Goal: Task Accomplishment & Management: Manage account settings

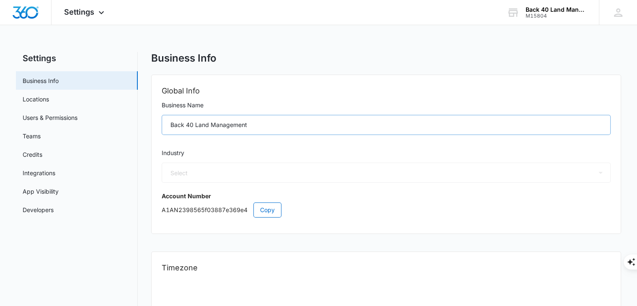
select select "33"
select select "US"
select select "America/[GEOGRAPHIC_DATA]"
click at [97, 15] on icon at bounding box center [101, 15] width 10 height 10
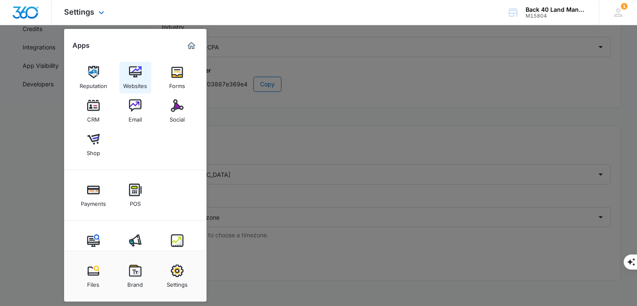
click at [141, 74] on img at bounding box center [135, 72] width 13 height 13
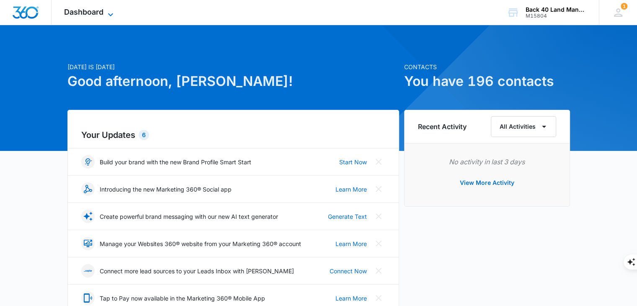
click at [67, 10] on span "Dashboard" at bounding box center [83, 12] width 39 height 9
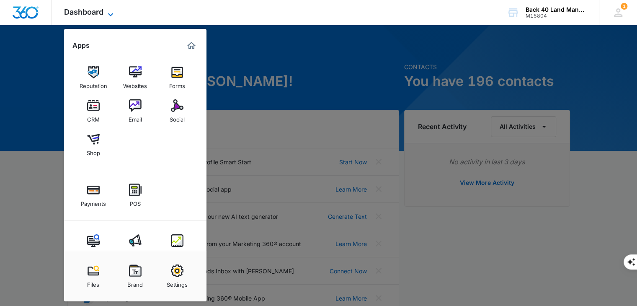
click at [67, 10] on span "Dashboard" at bounding box center [83, 12] width 39 height 9
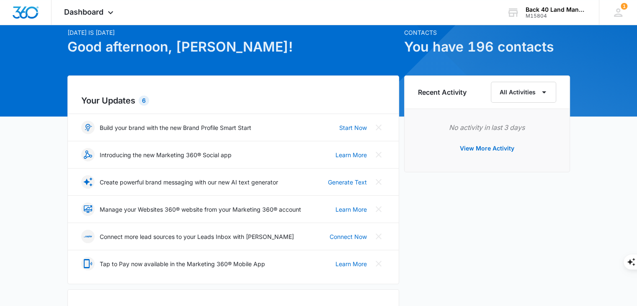
scroll to position [42, 0]
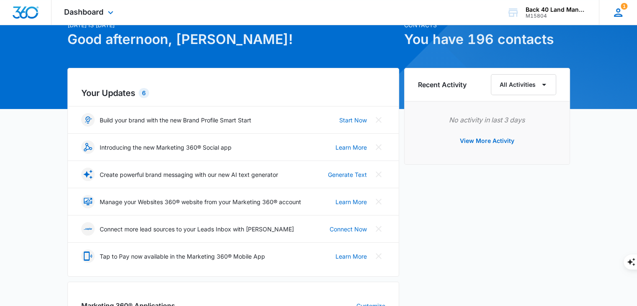
click at [618, 13] on icon at bounding box center [618, 12] width 13 height 13
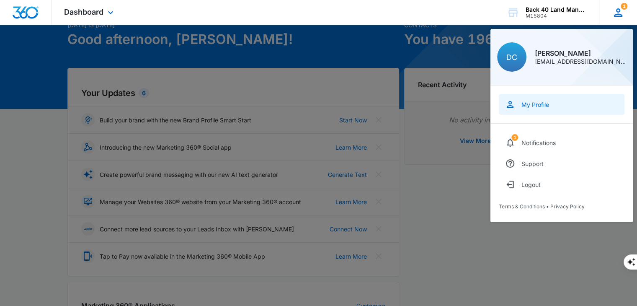
click at [538, 108] on link "My Profile" at bounding box center [562, 104] width 126 height 21
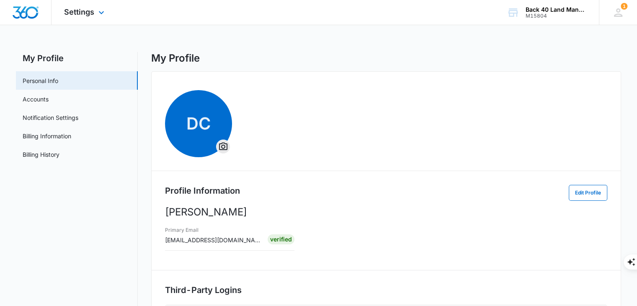
click at [82, 17] on div "Settings Apps Reputation Websites Forms CRM Email Social Shop Payments POS Cont…" at bounding box center [84, 12] width 67 height 25
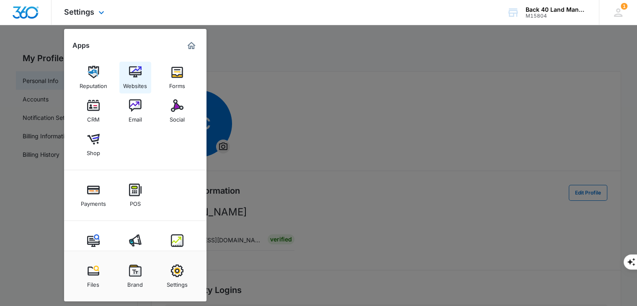
click at [136, 79] on div "Websites" at bounding box center [135, 83] width 24 height 11
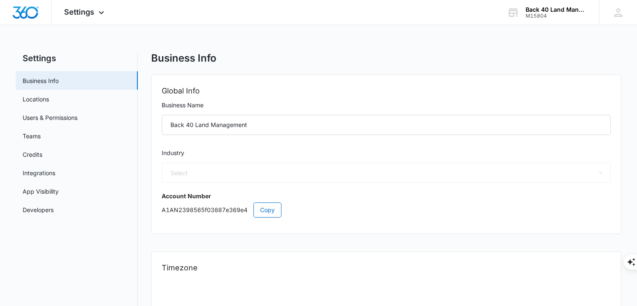
select select "33"
select select "US"
select select "America/[GEOGRAPHIC_DATA]"
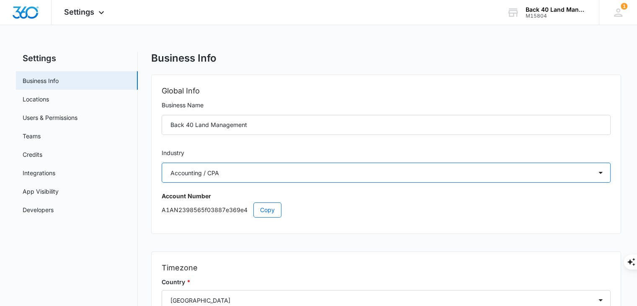
click at [248, 178] on select "Select Accounting / CPA Assisted Living Attorney / Law Firm Auto Repair Carpet …" at bounding box center [386, 172] width 449 height 20
click at [248, 180] on select "Select Accounting / CPA Assisted Living Attorney / Law Firm Auto Repair Carpet …" at bounding box center [386, 172] width 449 height 20
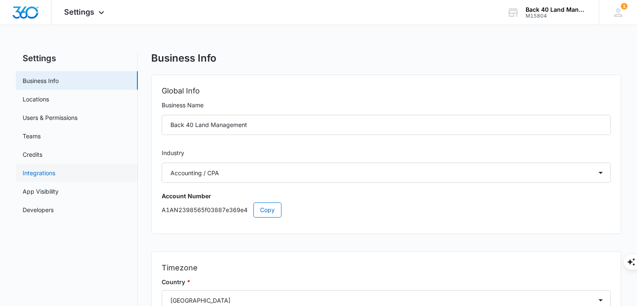
click at [55, 168] on link "Integrations" at bounding box center [39, 172] width 33 height 9
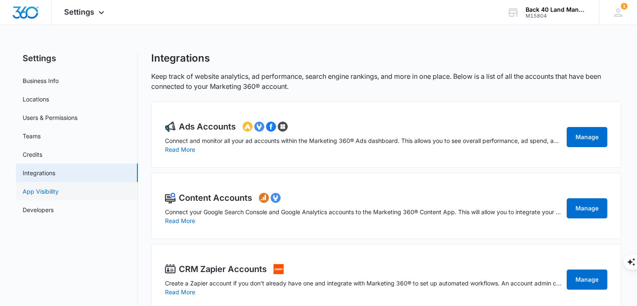
click at [59, 188] on link "App Visibility" at bounding box center [41, 191] width 36 height 9
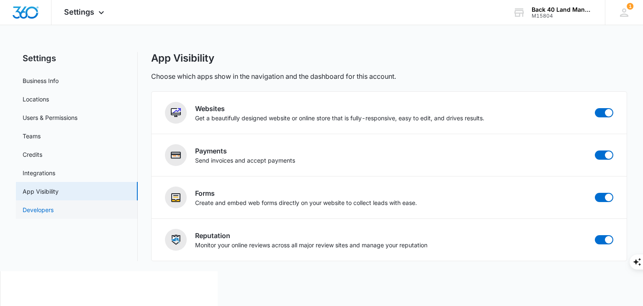
click at [54, 209] on link "Developers" at bounding box center [38, 209] width 31 height 9
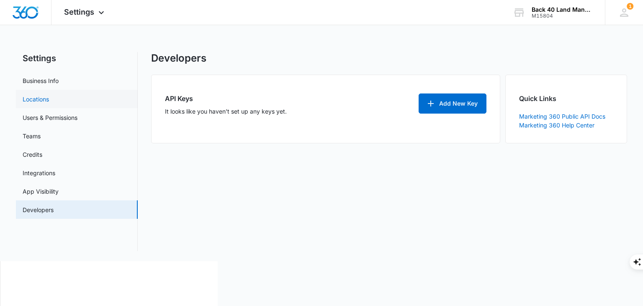
click at [49, 95] on link "Locations" at bounding box center [36, 99] width 26 height 9
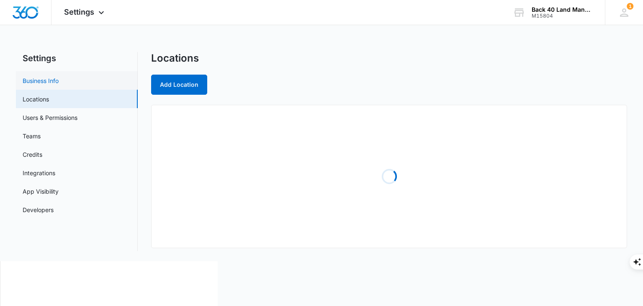
click at [59, 76] on link "Business Info" at bounding box center [41, 80] width 36 height 9
select select "33"
select select "US"
select select "America/[GEOGRAPHIC_DATA]"
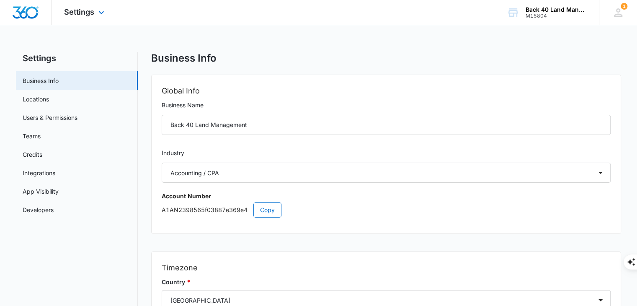
click at [80, 17] on div "Settings Apps Reputation Websites Forms CRM Email Social Shop Payments POS Cont…" at bounding box center [84, 12] width 67 height 25
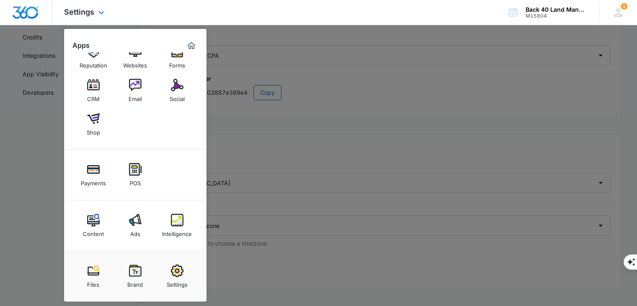
scroll to position [126, 0]
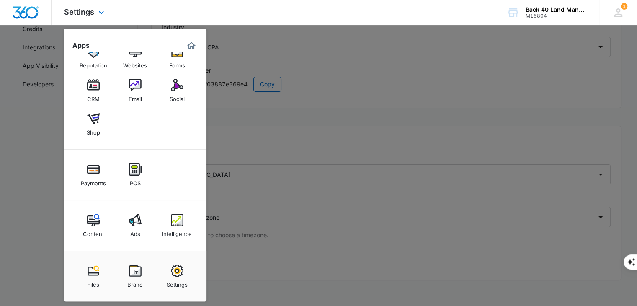
click at [189, 48] on img "Marketing 360® Dashboard" at bounding box center [191, 46] width 10 height 10
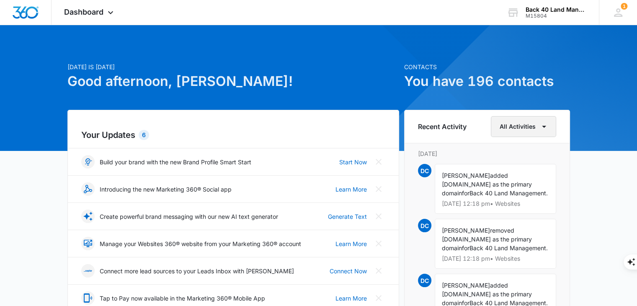
click at [531, 127] on button "All Activities" at bounding box center [523, 126] width 65 height 21
click at [531, 128] on button "All Activities" at bounding box center [523, 126] width 65 height 21
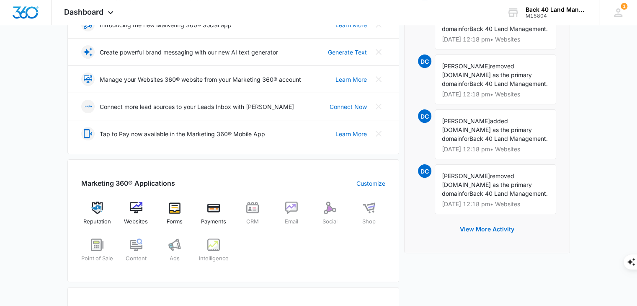
scroll to position [167, 0]
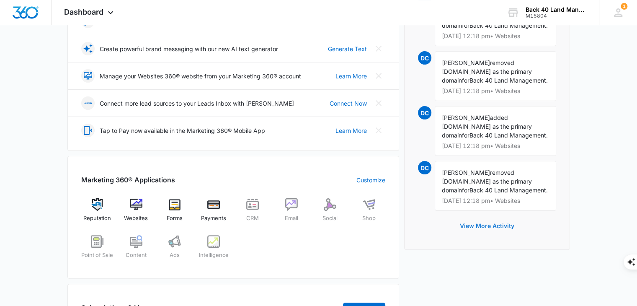
click at [506, 236] on button "View More Activity" at bounding box center [486, 226] width 71 height 20
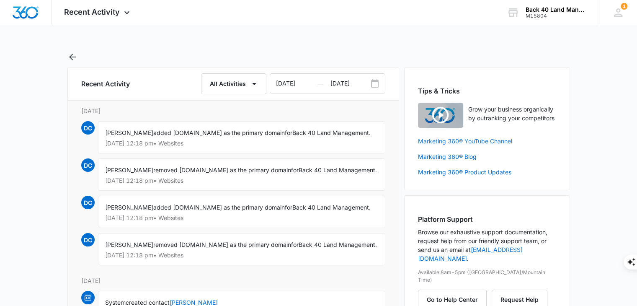
click at [483, 141] on link "Marketing 360® YouTube Channel" at bounding box center [487, 140] width 138 height 9
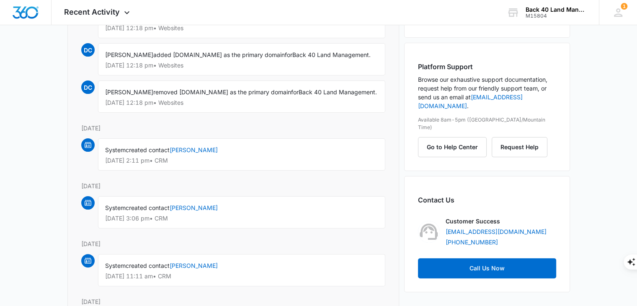
scroll to position [167, 0]
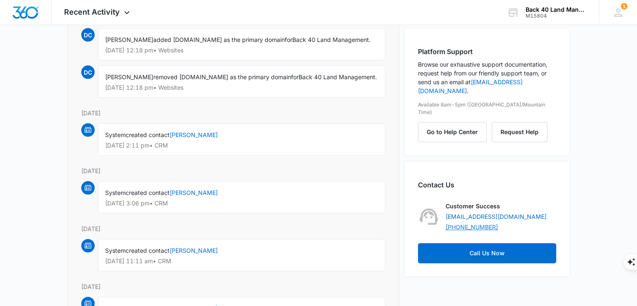
click at [479, 222] on link "[PHONE_NUMBER]" at bounding box center [471, 226] width 52 height 9
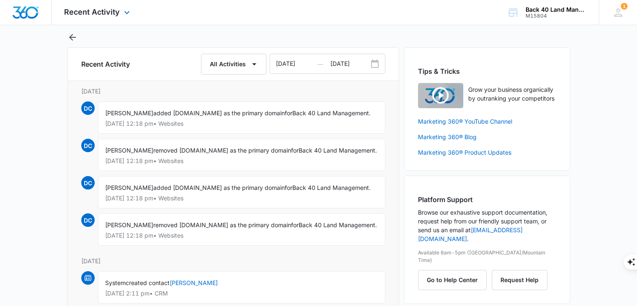
scroll to position [0, 0]
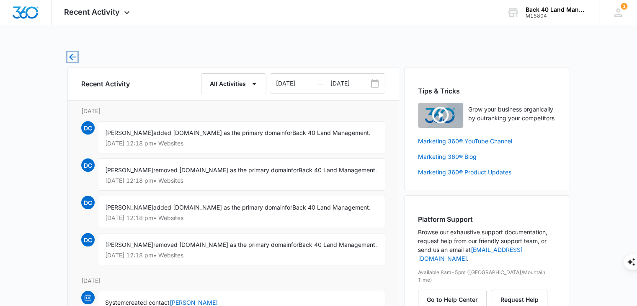
click at [73, 56] on icon "button" at bounding box center [72, 57] width 10 height 10
